Goal: Browse casually: Explore the website without a specific task or goal

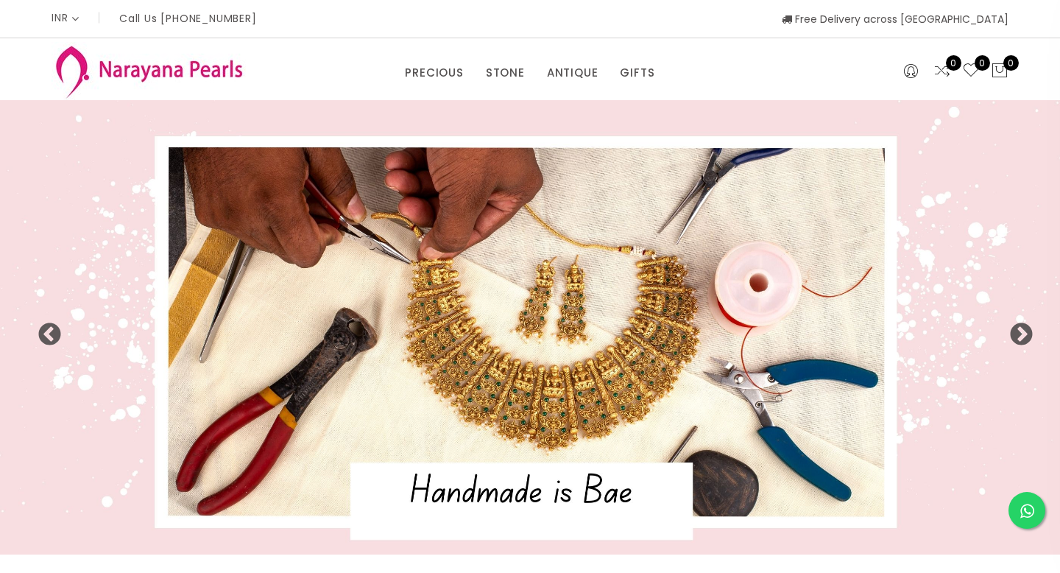
select select "INR"
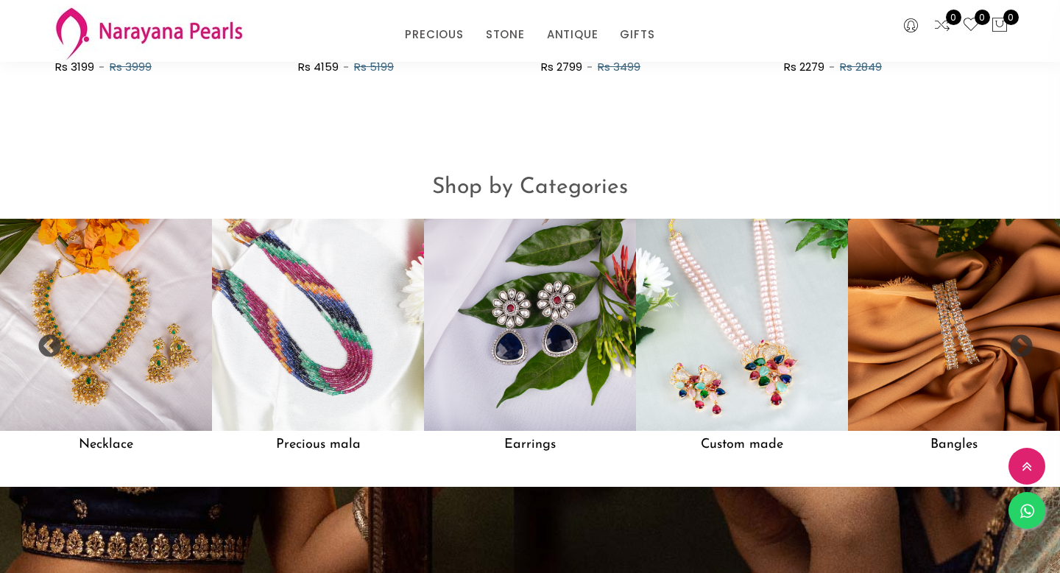
scroll to position [1120, 0]
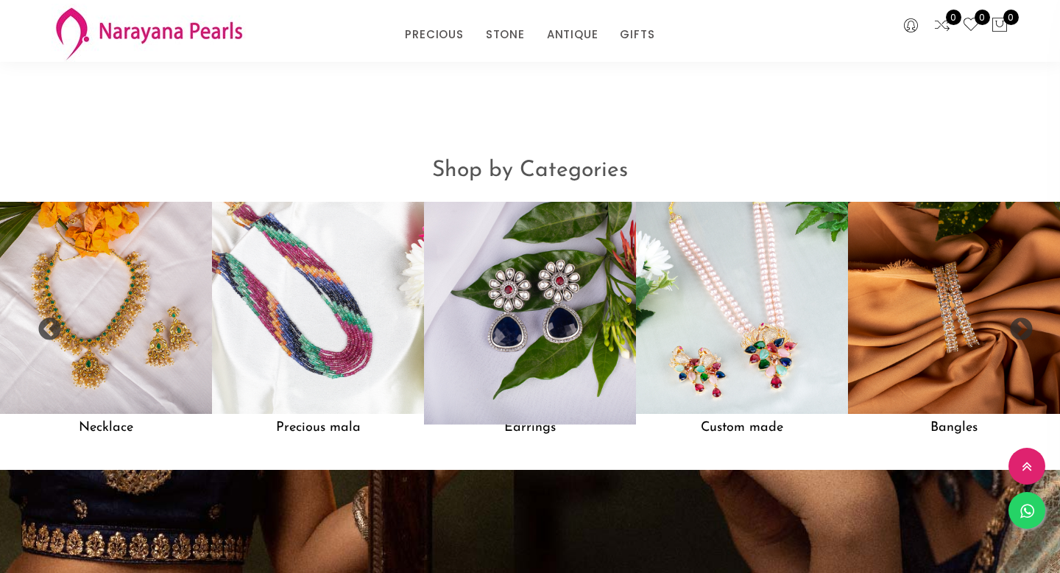
click at [517, 294] on img at bounding box center [530, 307] width 233 height 233
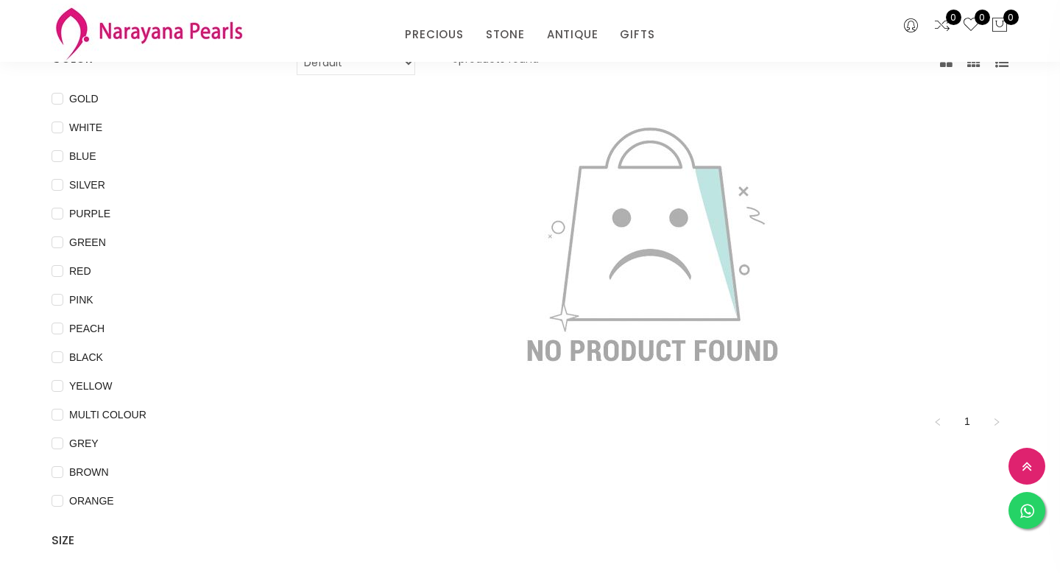
scroll to position [131, 0]
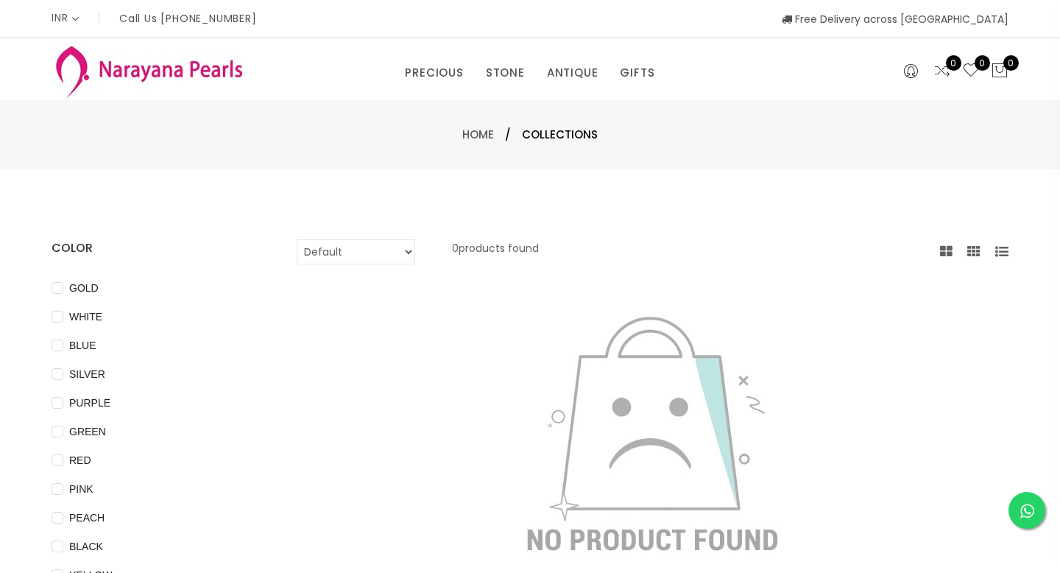
scroll to position [1120, 0]
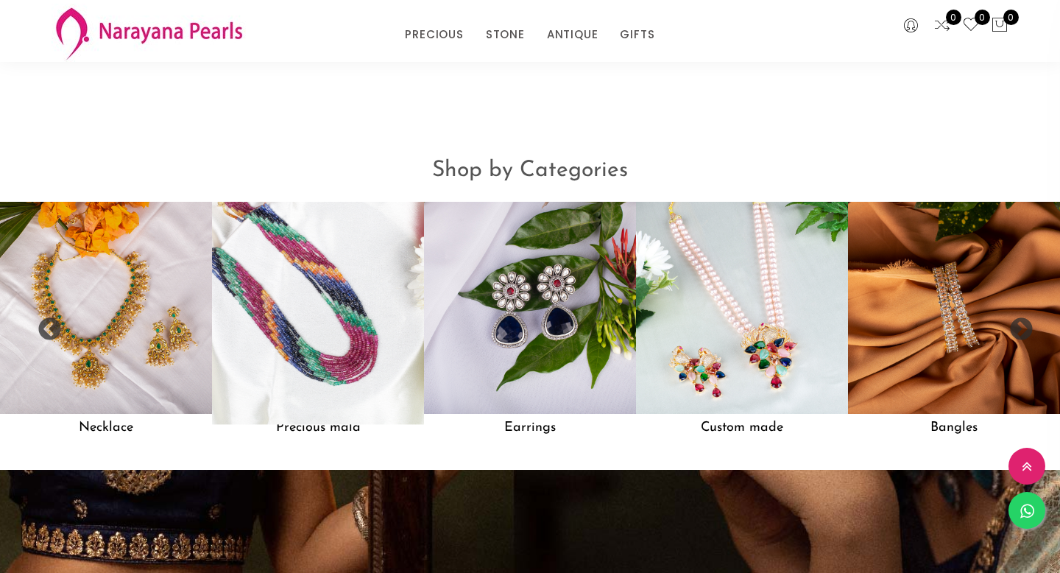
click at [319, 328] on img at bounding box center [318, 307] width 233 height 233
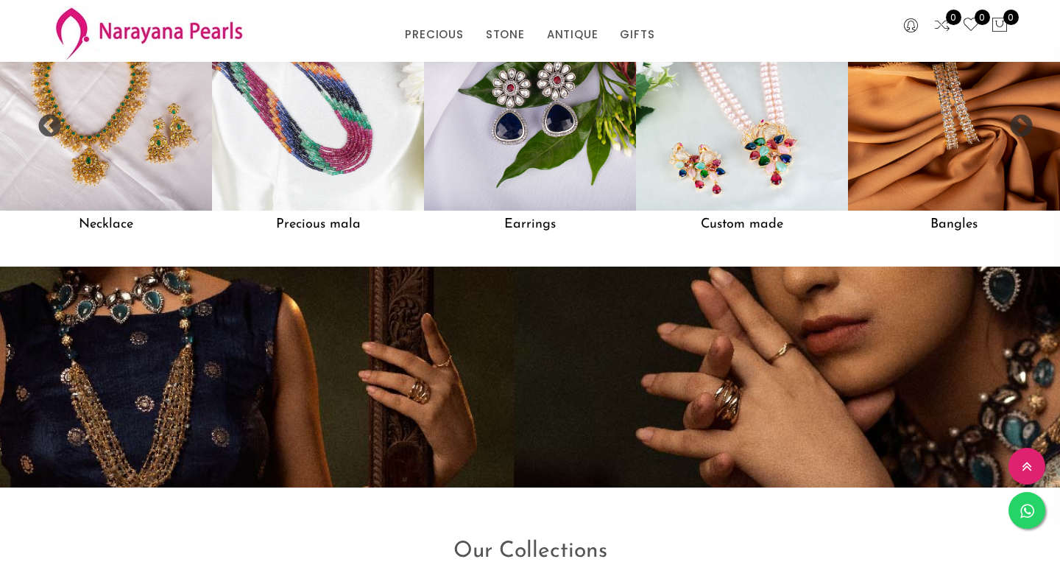
scroll to position [1753, 0]
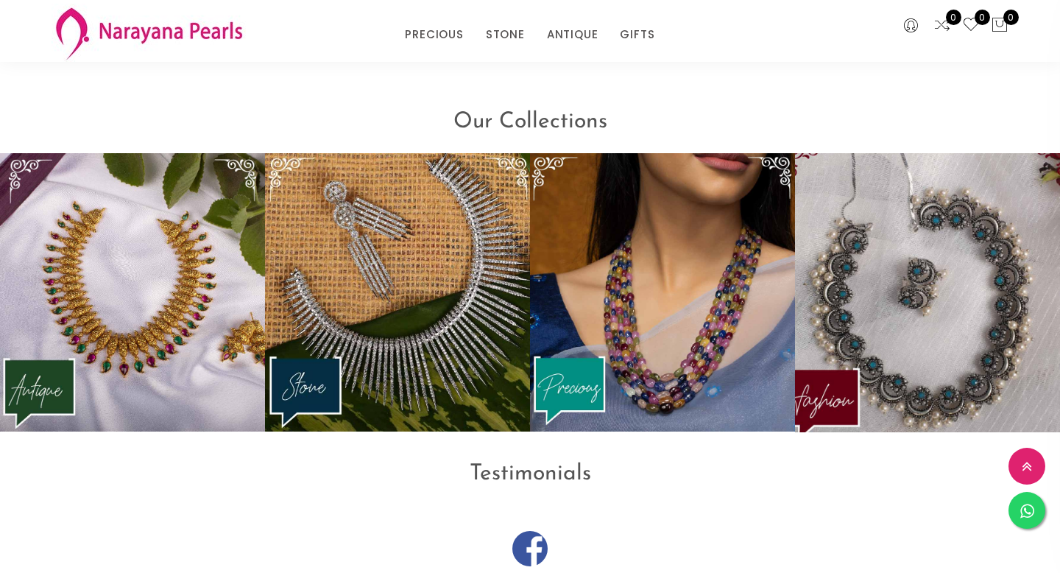
click at [907, 274] on img at bounding box center [927, 292] width 291 height 307
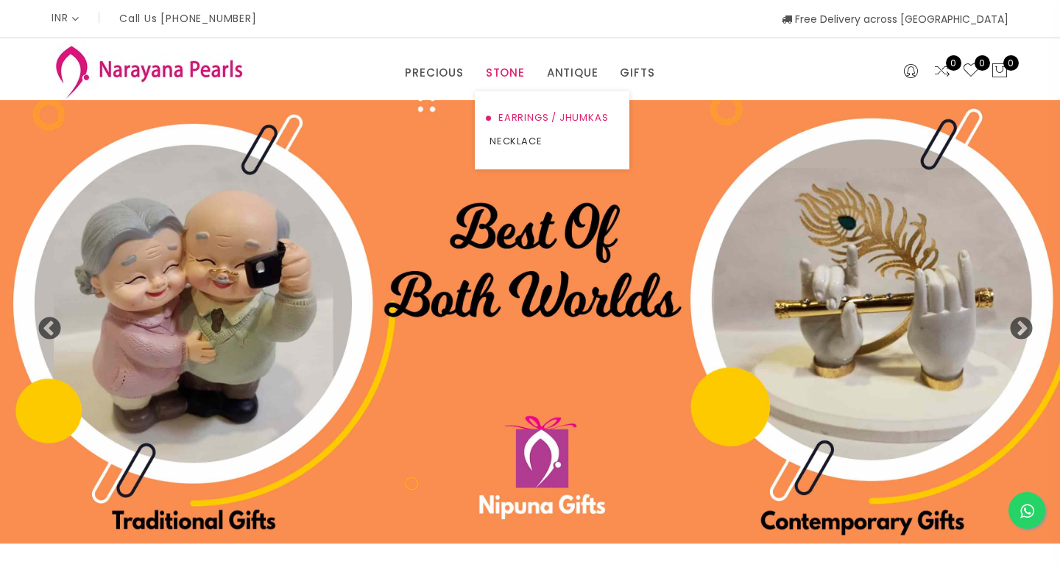
click at [505, 109] on link "EARRINGS / JHUMKAS" at bounding box center [551, 118] width 125 height 24
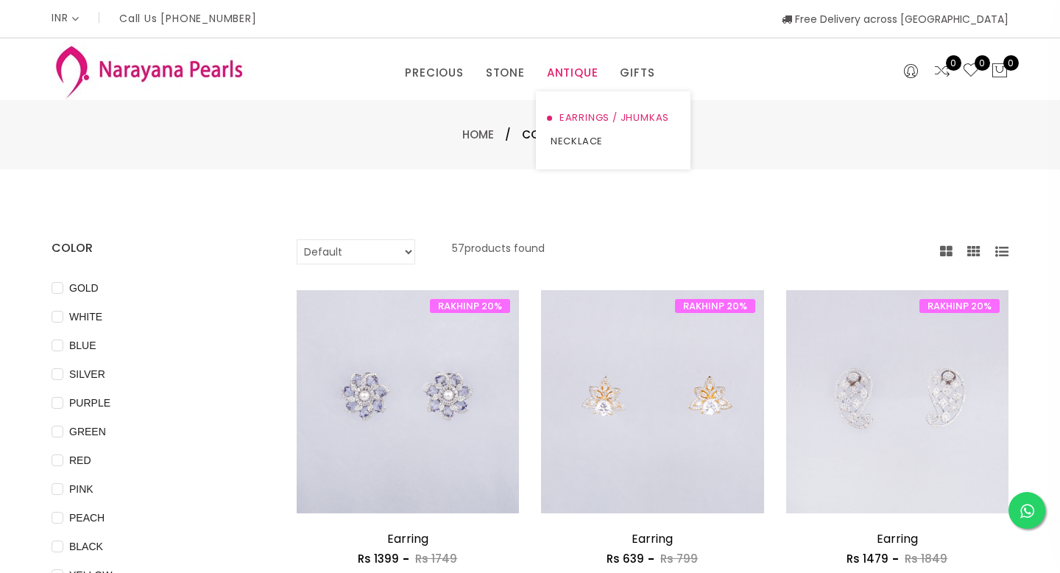
click at [566, 108] on link "EARRINGS / JHUMKAS" at bounding box center [613, 118] width 125 height 24
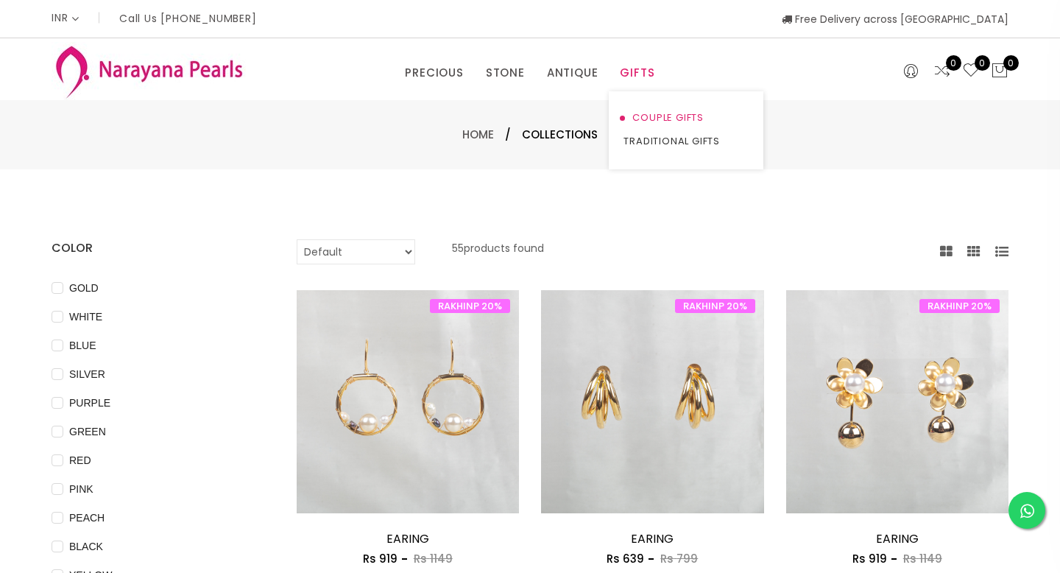
click at [642, 127] on link "COUPLE GIFTS" at bounding box center [685, 118] width 125 height 24
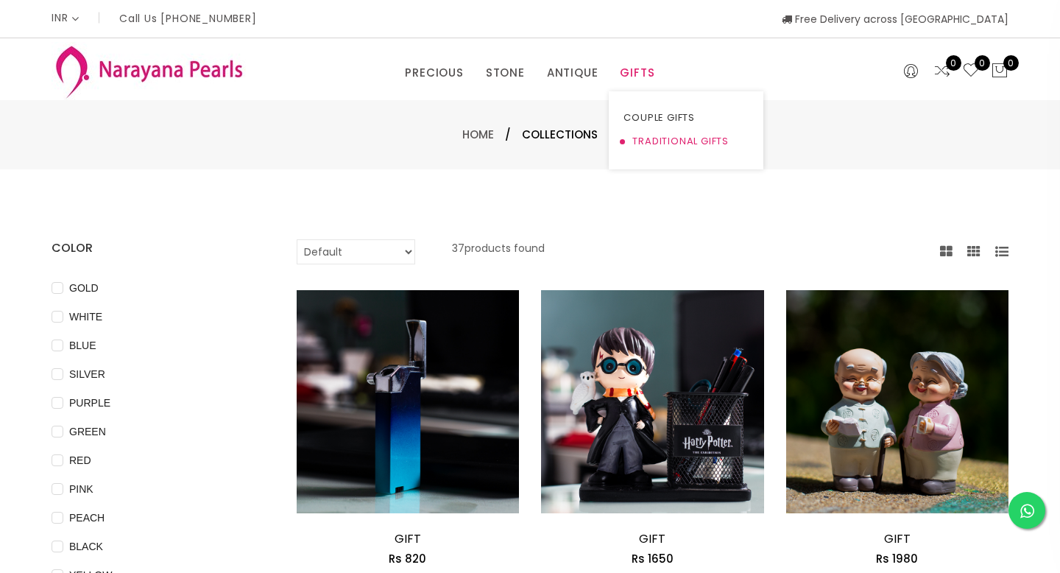
click at [628, 137] on link "TRADITIONAL GIFTS" at bounding box center [685, 142] width 125 height 24
click at [199, 69] on img at bounding box center [149, 71] width 194 height 58
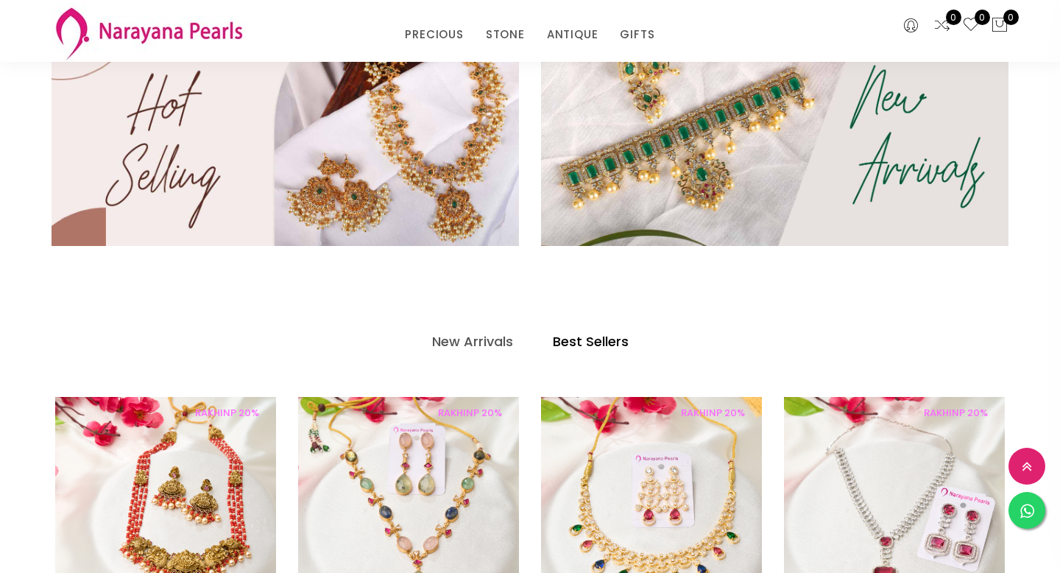
scroll to position [519, 0]
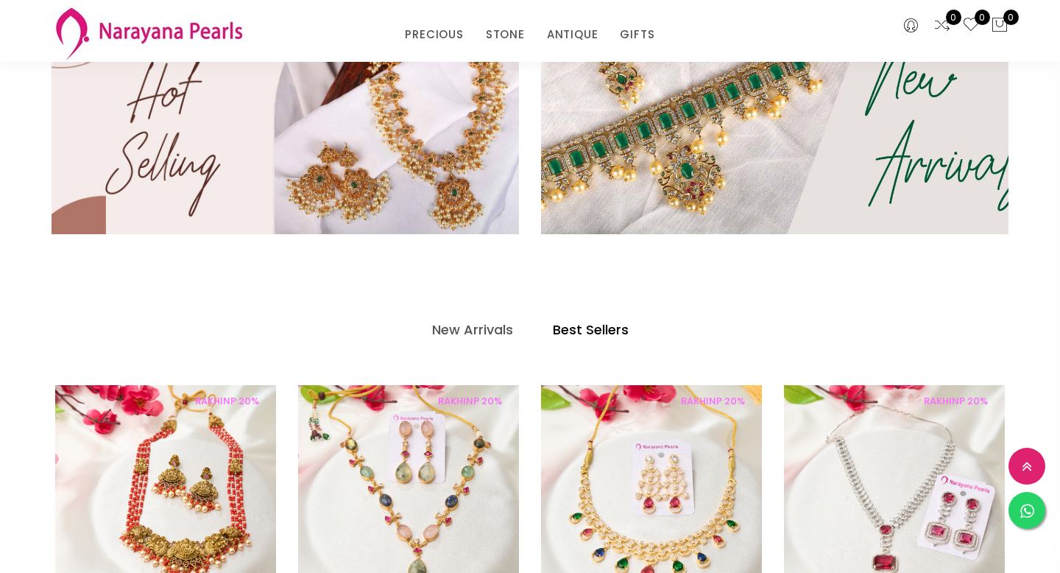
click at [796, 133] on img at bounding box center [775, 122] width 561 height 269
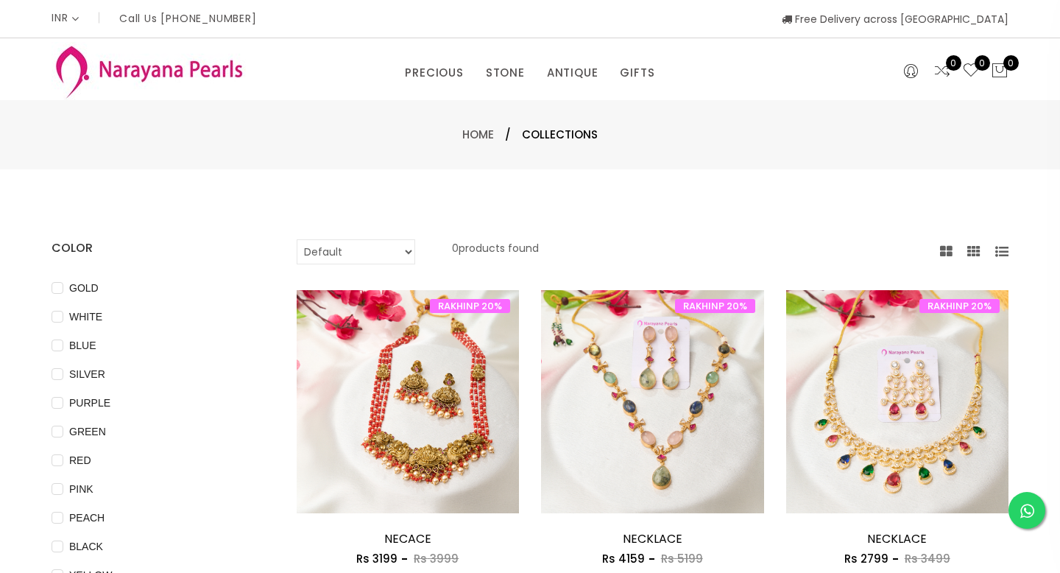
click at [194, 63] on img at bounding box center [149, 71] width 194 height 58
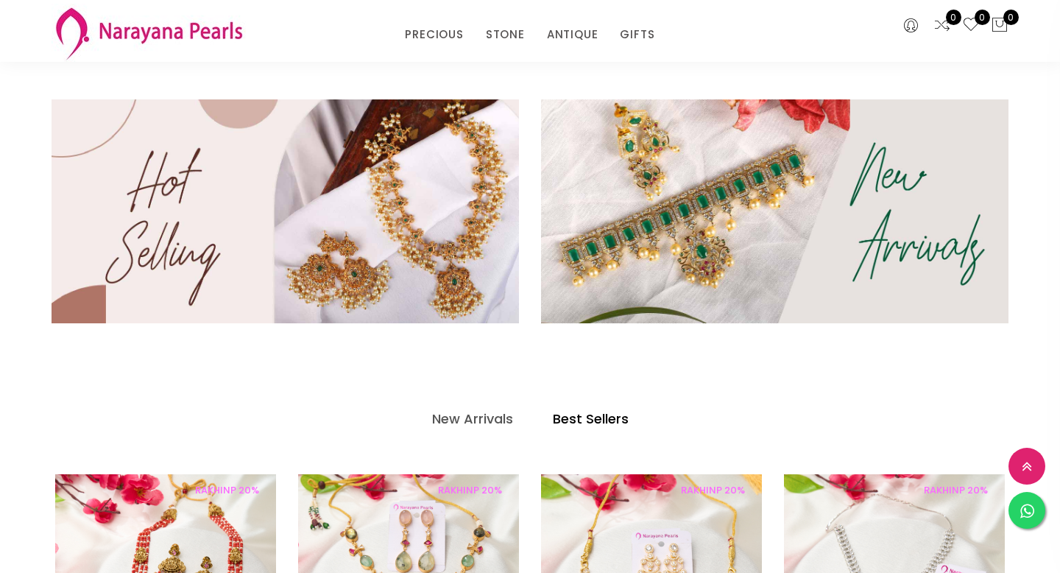
scroll to position [431, 0]
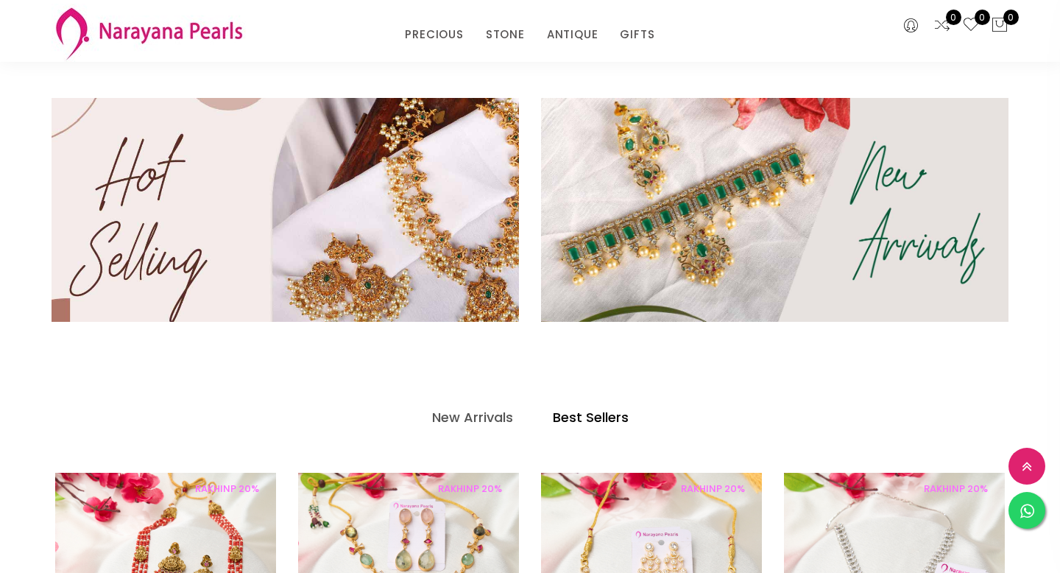
click at [344, 216] on img at bounding box center [285, 210] width 561 height 268
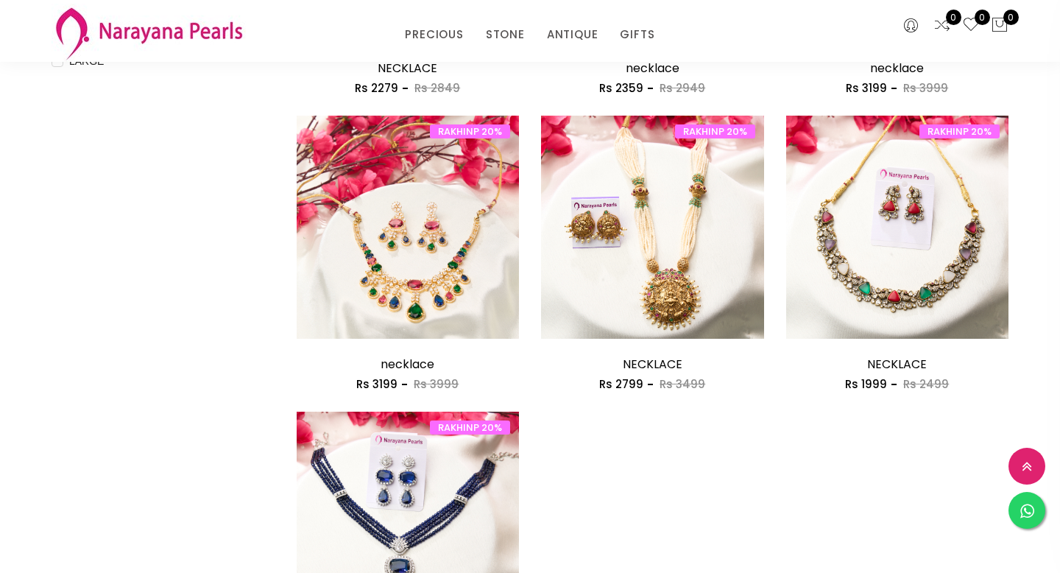
scroll to position [705, 0]
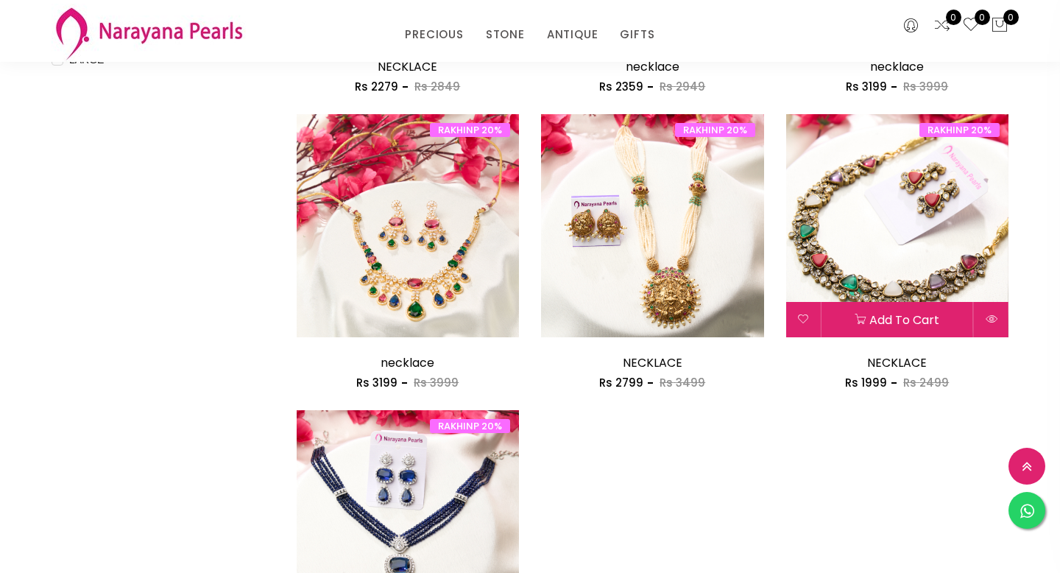
click at [897, 264] on img at bounding box center [897, 225] width 223 height 223
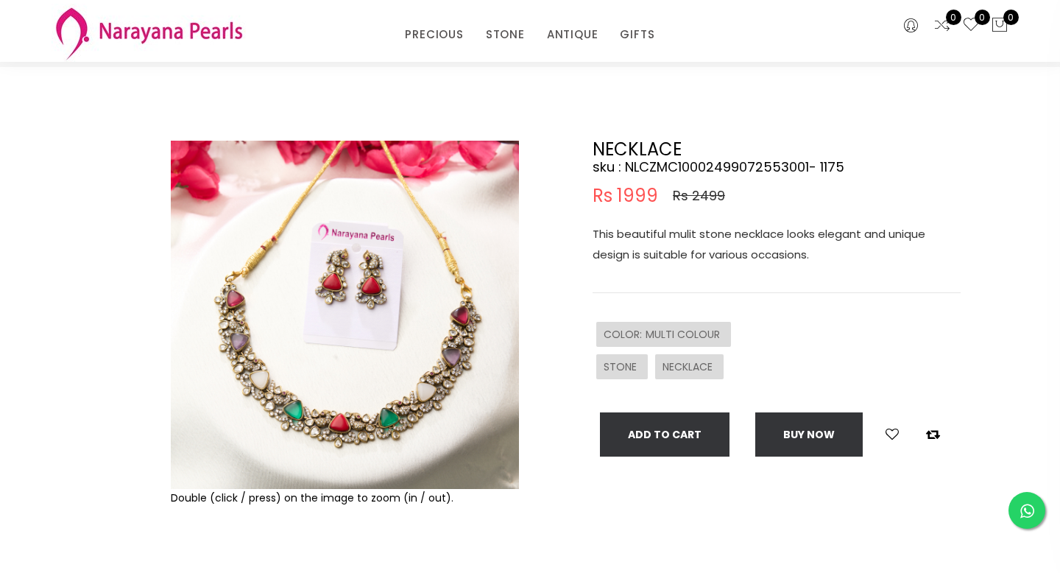
scroll to position [29, 0]
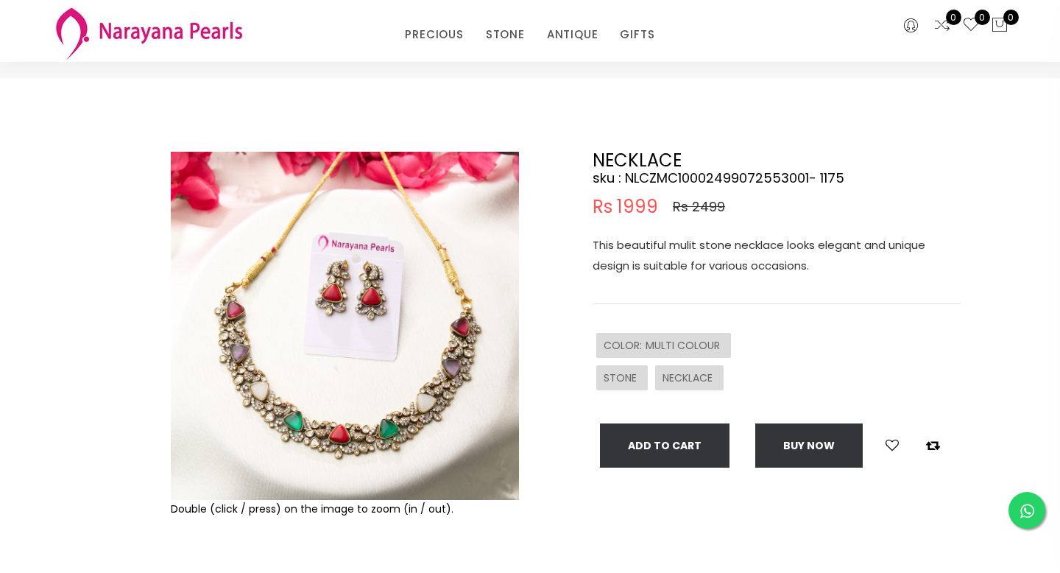
click at [186, 34] on img at bounding box center [149, 33] width 194 height 58
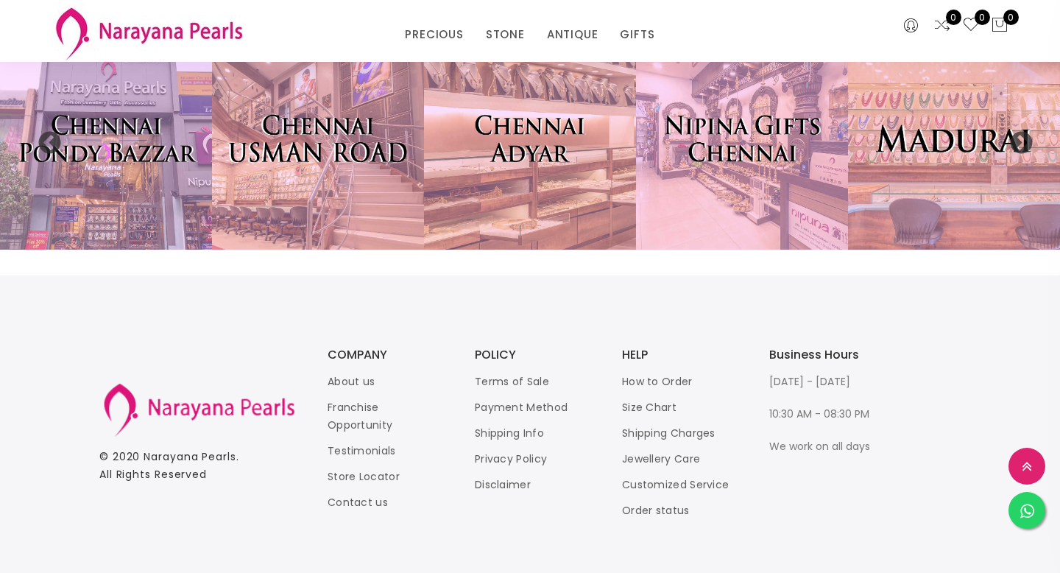
scroll to position [3164, 0]
